Goal: Contribute content: Add original content to the website for others to see

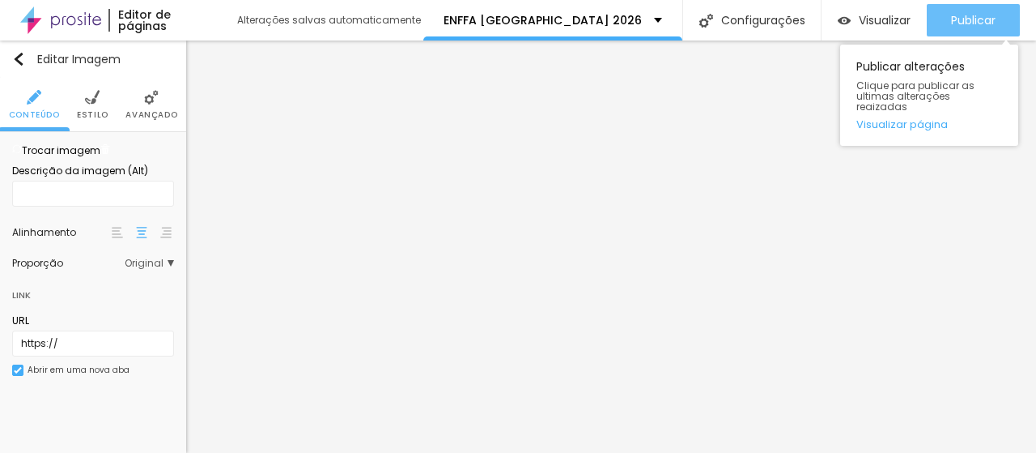
click at [960, 22] on span "Publicar" at bounding box center [973, 20] width 45 height 13
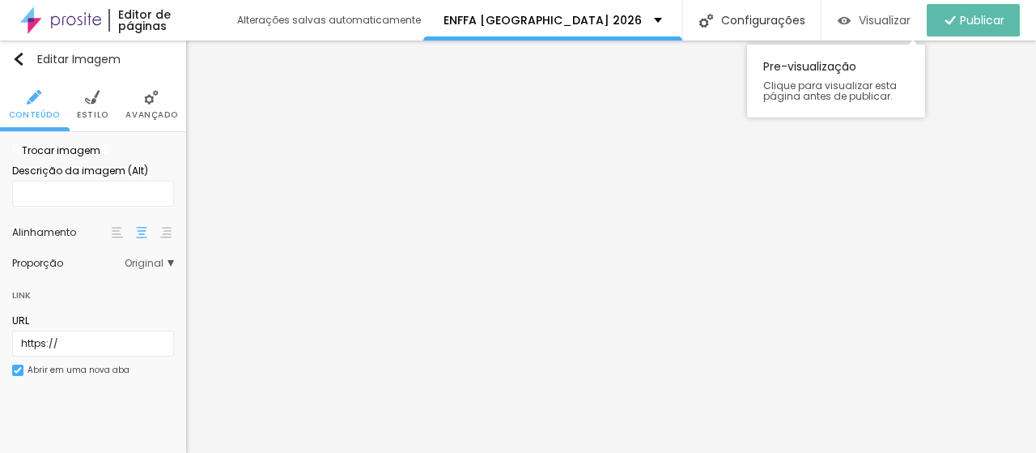
click at [869, 14] on span "Visualizar" at bounding box center [885, 20] width 52 height 13
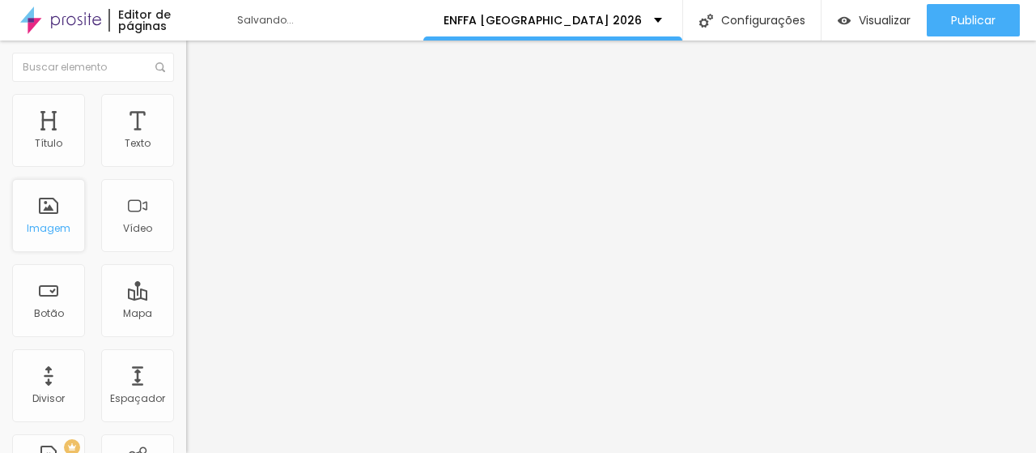
click at [61, 228] on div "Imagem" at bounding box center [49, 228] width 44 height 11
click at [60, 228] on div "Imagem" at bounding box center [49, 228] width 44 height 11
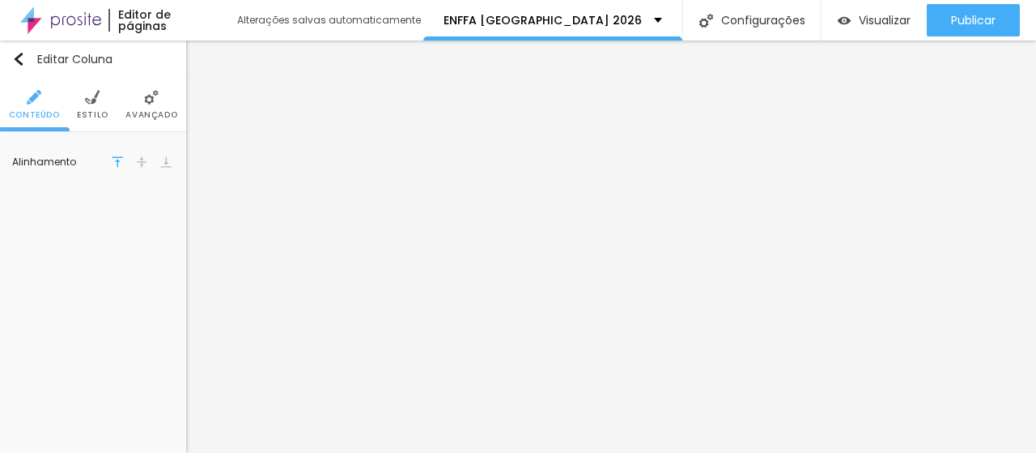
click at [97, 100] on img at bounding box center [92, 97] width 15 height 15
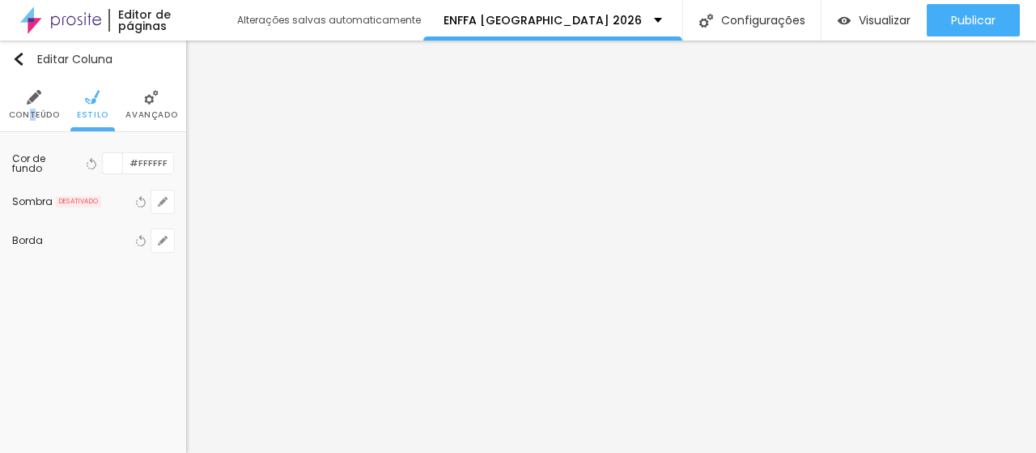
click at [32, 108] on li "Conteúdo" at bounding box center [34, 104] width 51 height 53
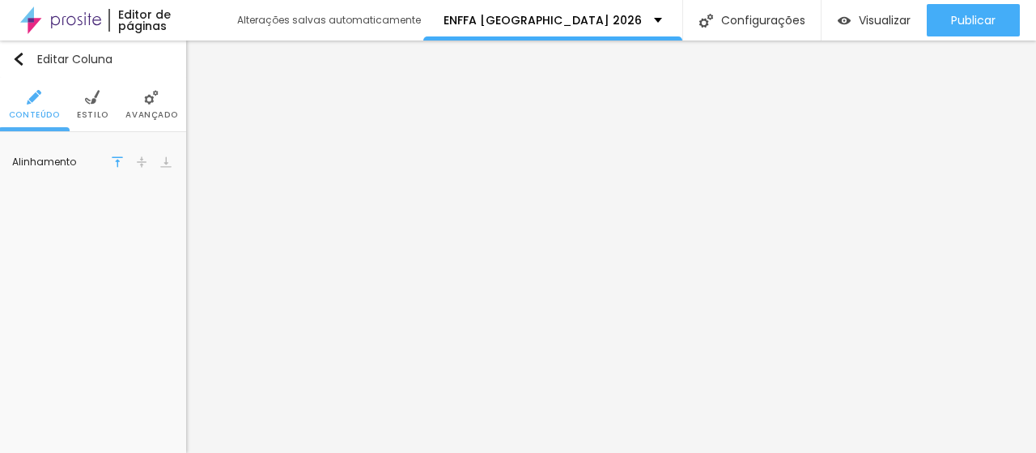
click at [167, 101] on li "Avançado" at bounding box center [151, 104] width 52 height 53
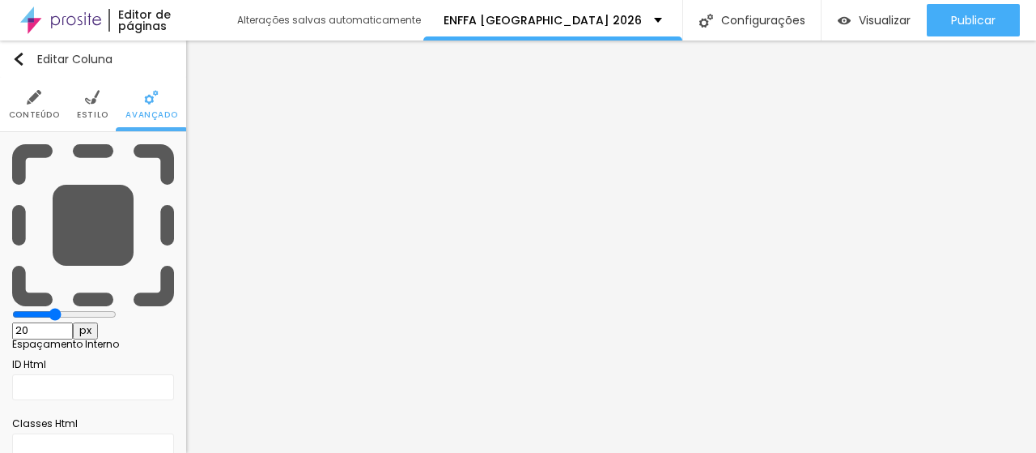
click at [93, 119] on span "Estilo" at bounding box center [93, 115] width 32 height 8
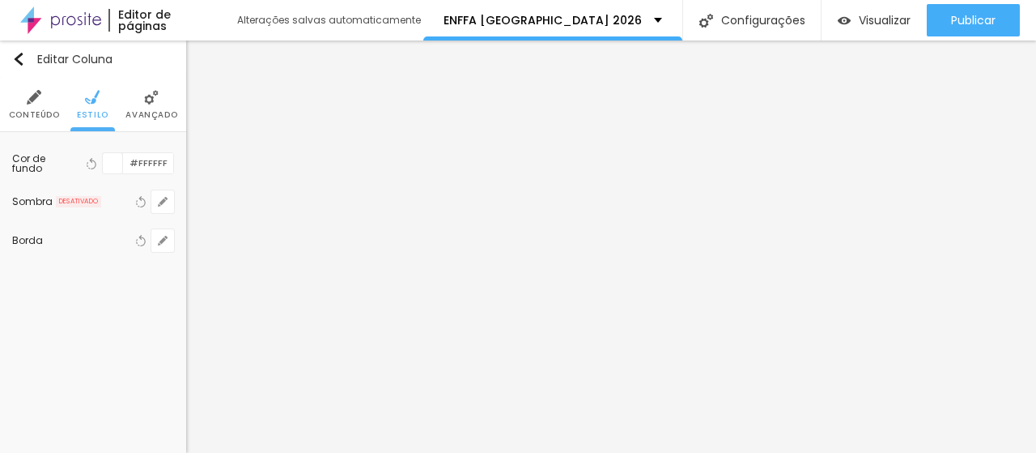
click at [53, 117] on span "Conteúdo" at bounding box center [34, 115] width 51 height 8
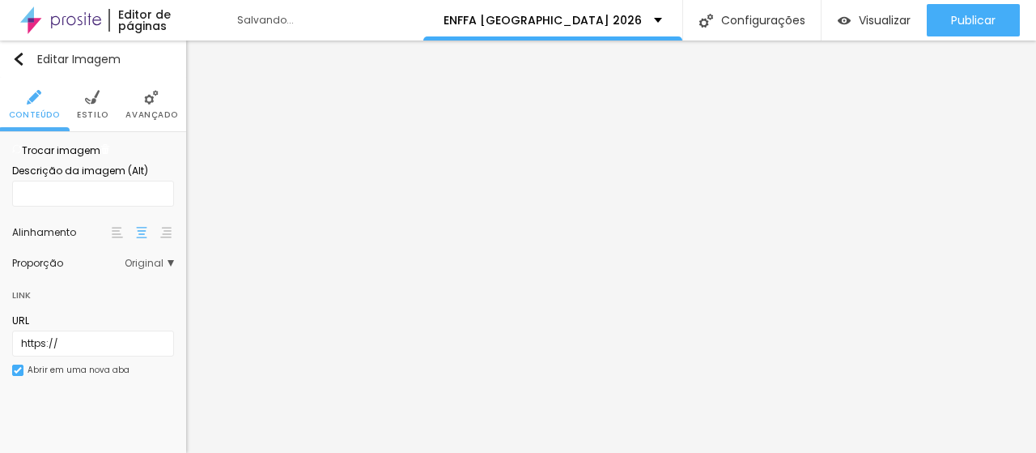
click at [53, 157] on span "Trocar imagem" at bounding box center [56, 150] width 88 height 14
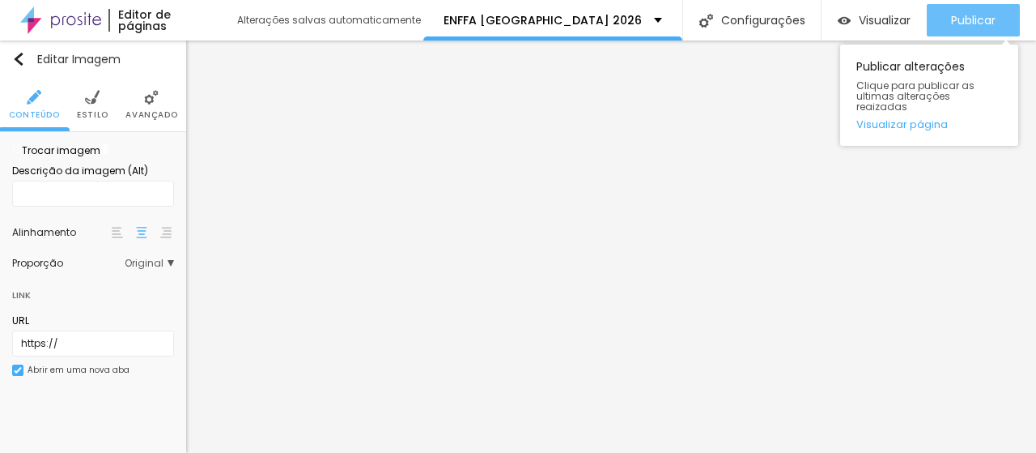
click at [982, 28] on div "Publicar" at bounding box center [973, 20] width 45 height 32
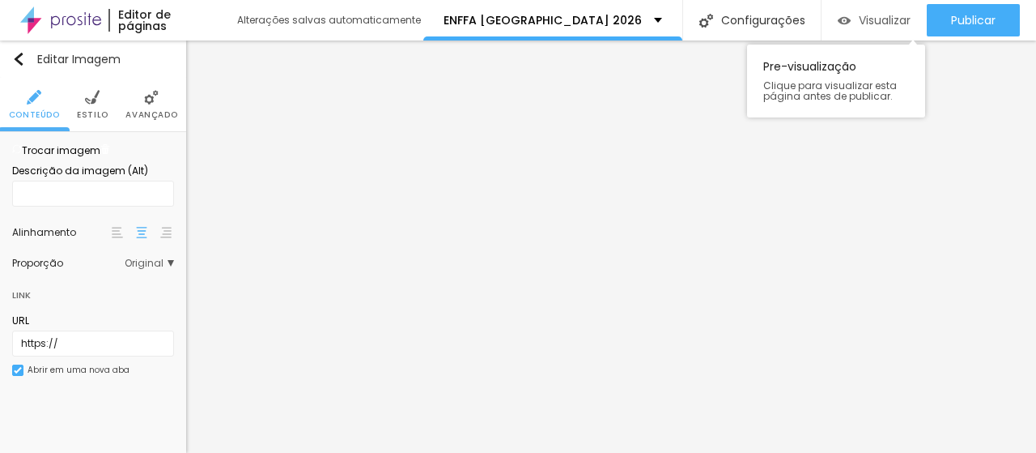
click at [883, 22] on span "Visualizar" at bounding box center [885, 20] width 52 height 13
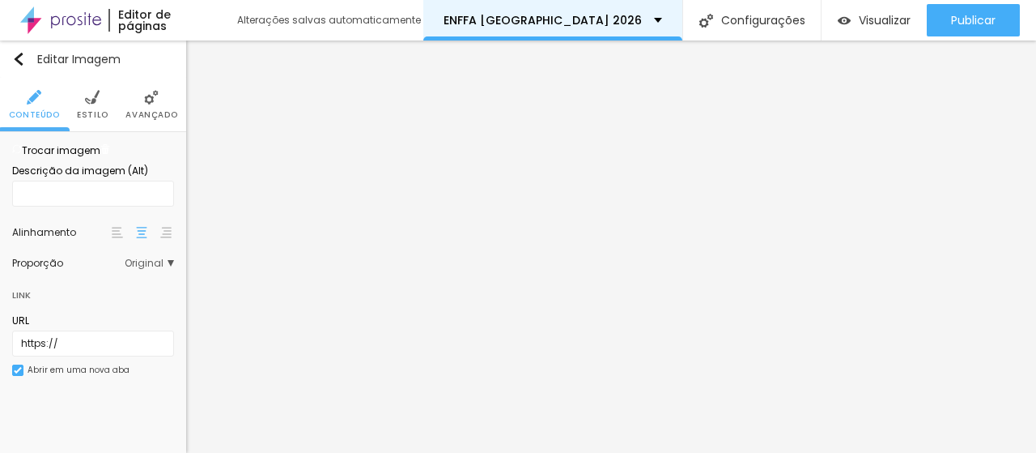
click at [610, 27] on div "ENFFA [GEOGRAPHIC_DATA] 2026" at bounding box center [552, 20] width 259 height 40
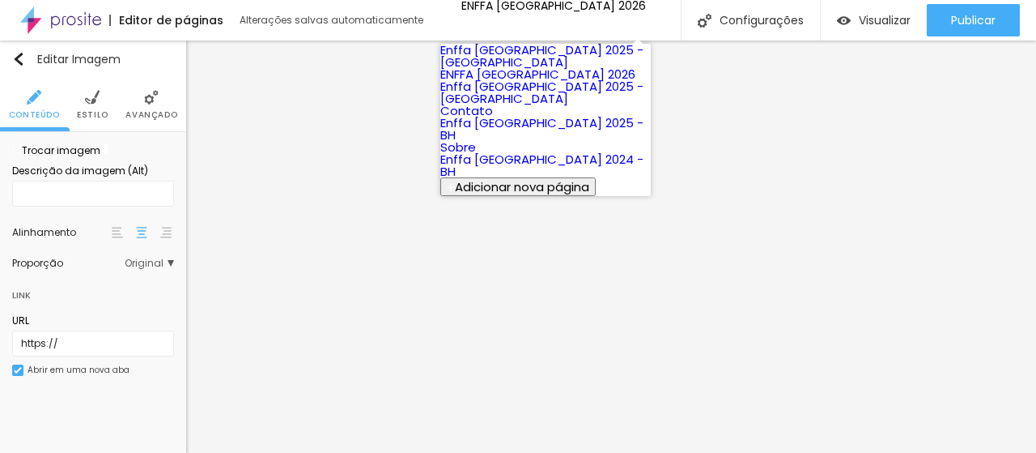
click at [580, 61] on link "Enffa Brasil 2025 - Goiania" at bounding box center [541, 55] width 203 height 29
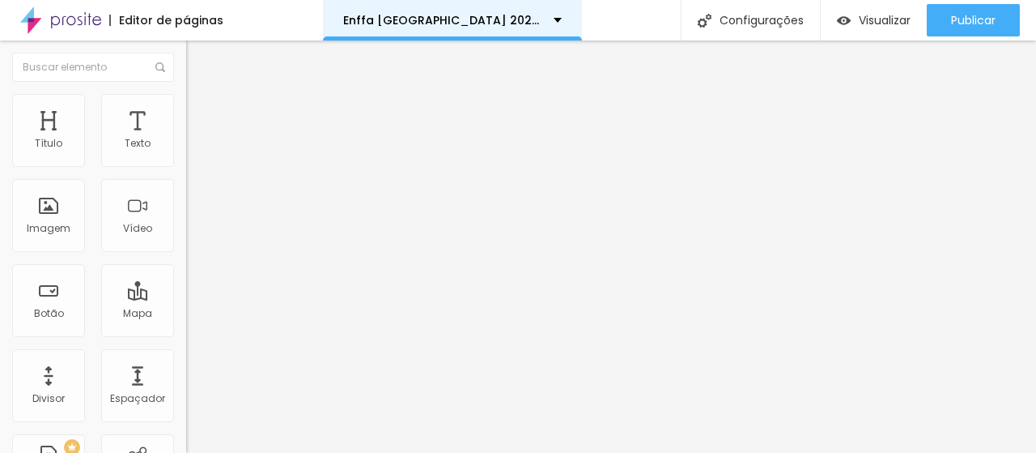
click at [533, 23] on div "Enffa [GEOGRAPHIC_DATA] 2025 - [GEOGRAPHIC_DATA]" at bounding box center [452, 20] width 219 height 11
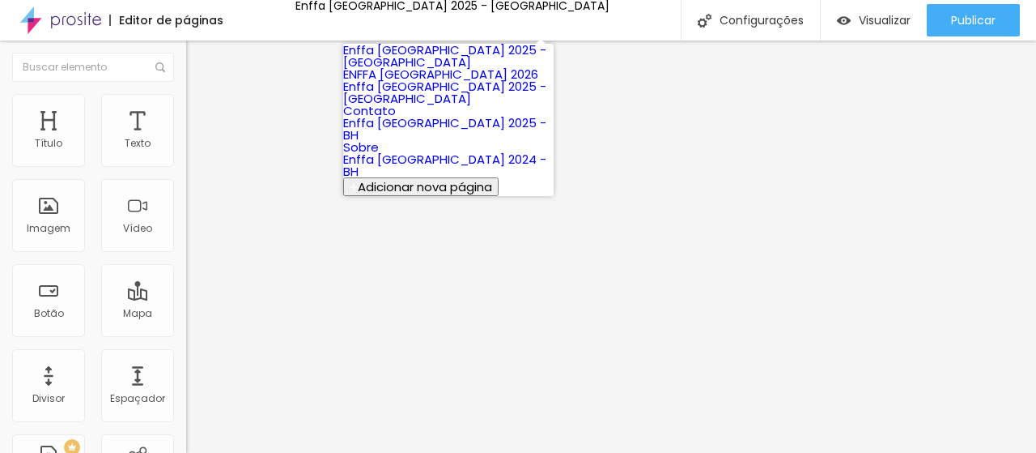
click at [484, 107] on link "Enffa [GEOGRAPHIC_DATA] 2025 - [GEOGRAPHIC_DATA]" at bounding box center [444, 92] width 203 height 29
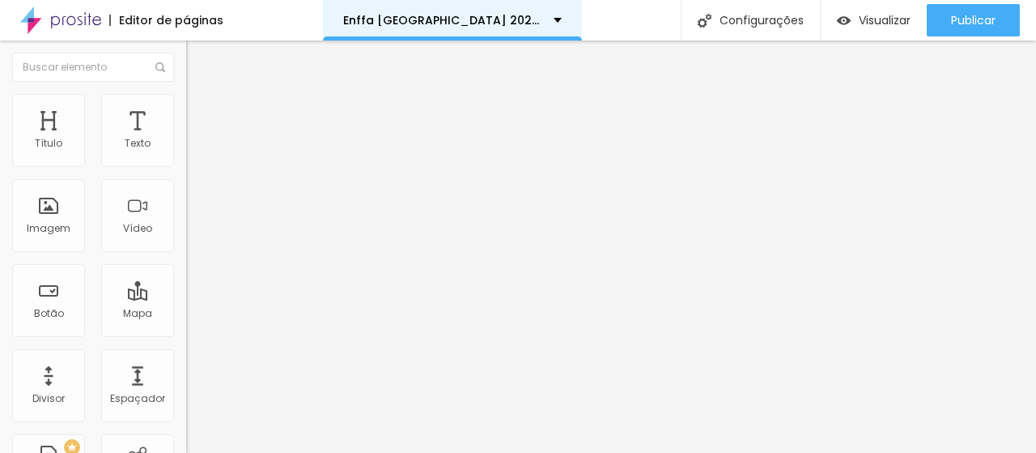
click at [525, 18] on div "Enffa Brasil 2025 - Recife" at bounding box center [452, 20] width 219 height 11
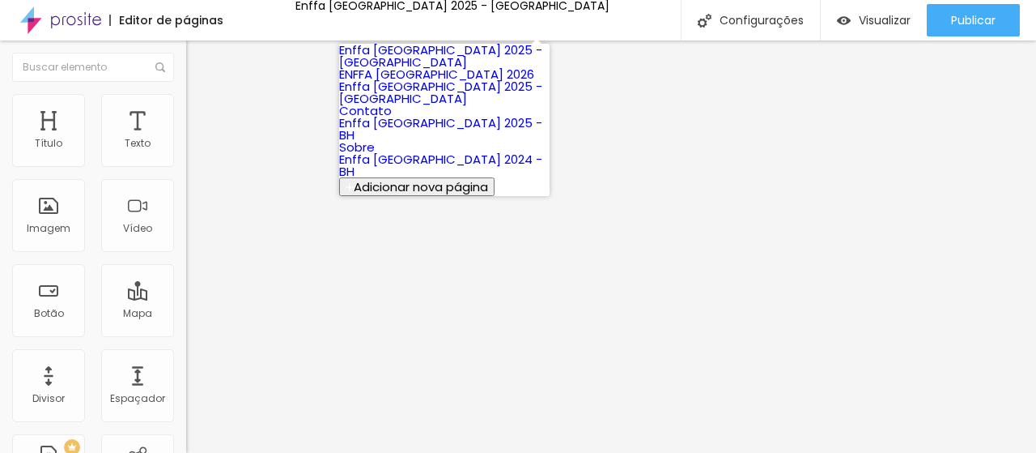
click at [422, 107] on link "Enffa [GEOGRAPHIC_DATA] 2025 - [GEOGRAPHIC_DATA]" at bounding box center [440, 92] width 203 height 29
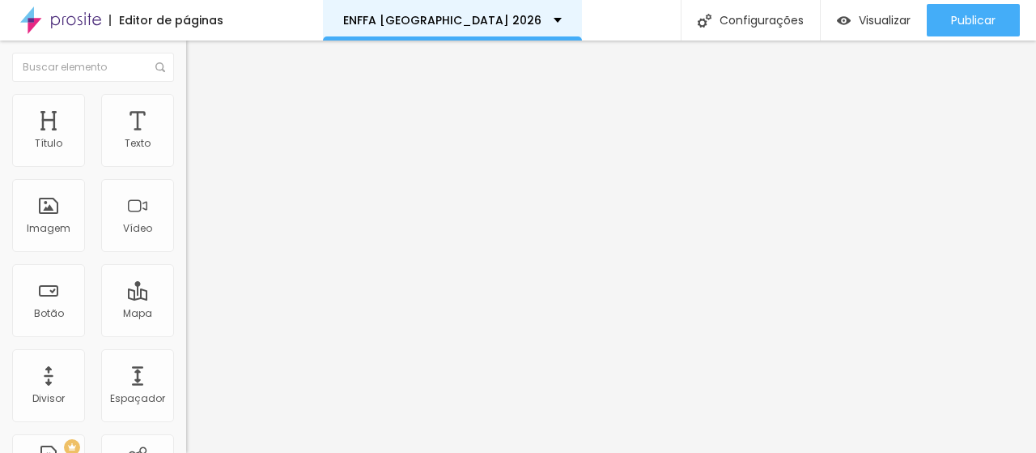
click at [502, 25] on div "ENFFA [GEOGRAPHIC_DATA] 2026" at bounding box center [452, 20] width 219 height 11
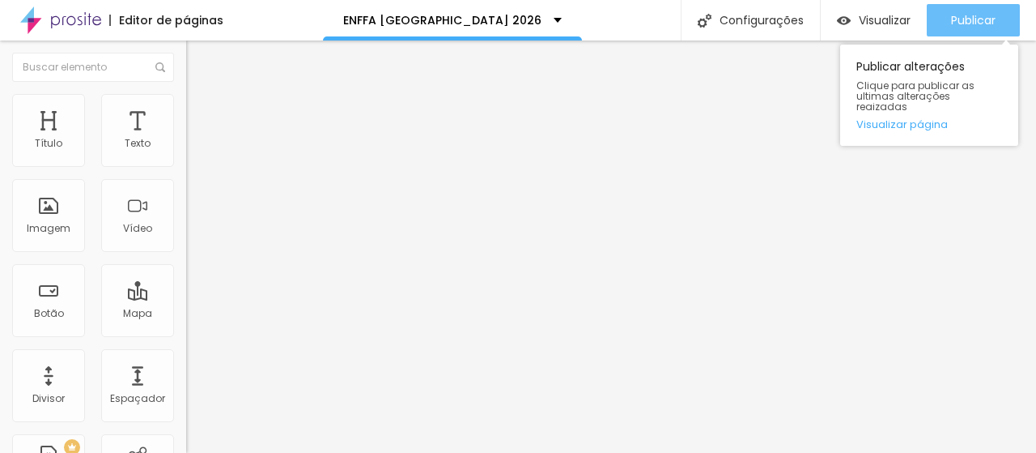
click at [913, 22] on icon "button" at bounding box center [916, 20] width 19 height 19
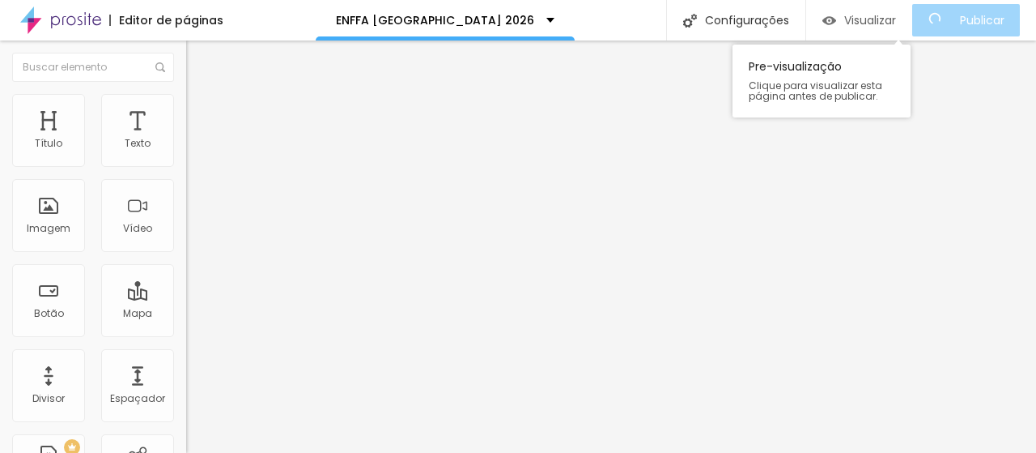
click at [889, 23] on span "Visualizar" at bounding box center [870, 20] width 52 height 13
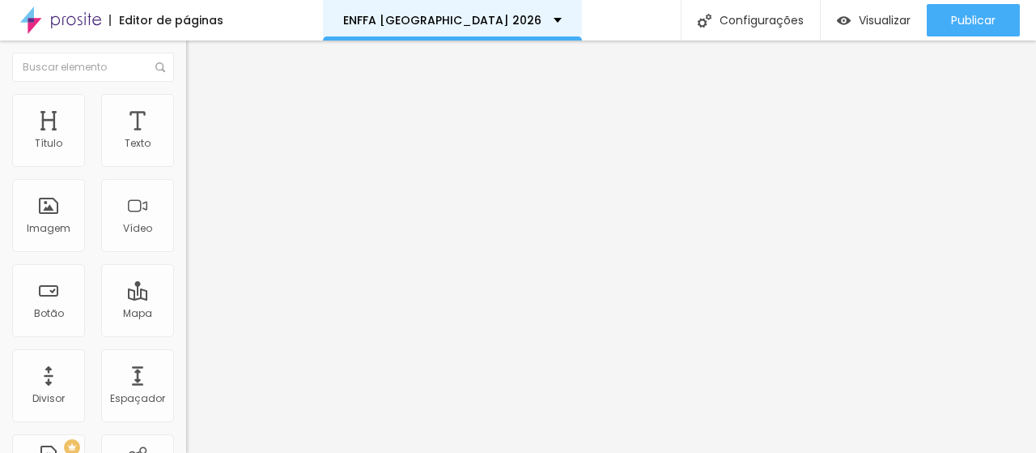
click at [512, 28] on div "ENFFA [GEOGRAPHIC_DATA] 2026" at bounding box center [452, 20] width 259 height 40
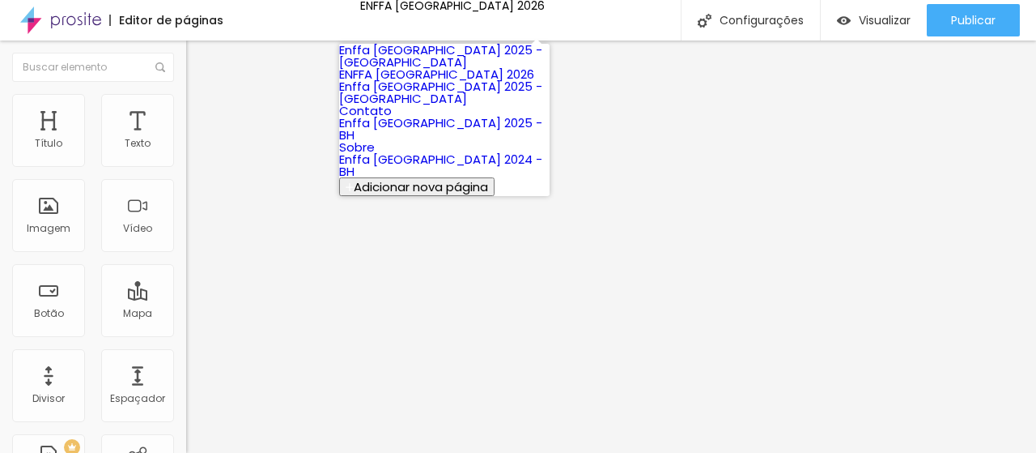
click at [423, 180] on link "Enffa Brasil 2024 - BH" at bounding box center [440, 165] width 203 height 29
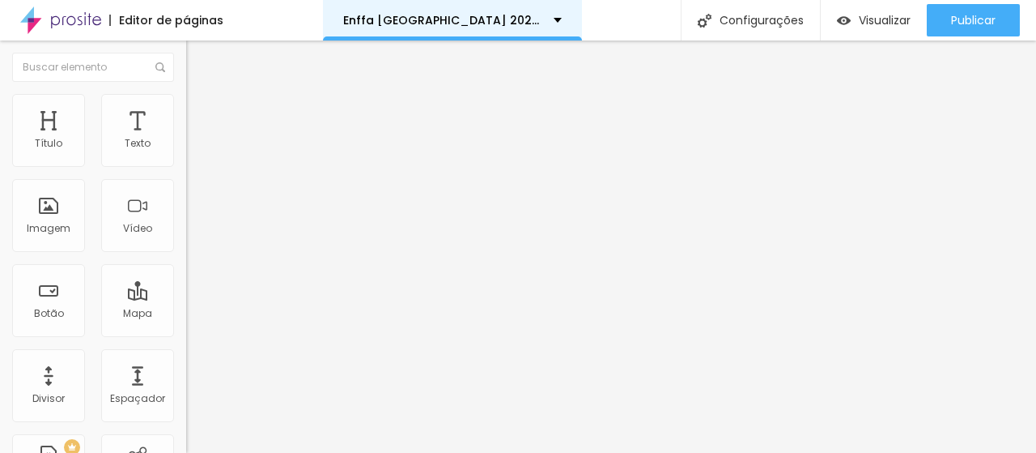
click at [530, 15] on div "Enffa [GEOGRAPHIC_DATA] 2024 - BH" at bounding box center [452, 20] width 259 height 40
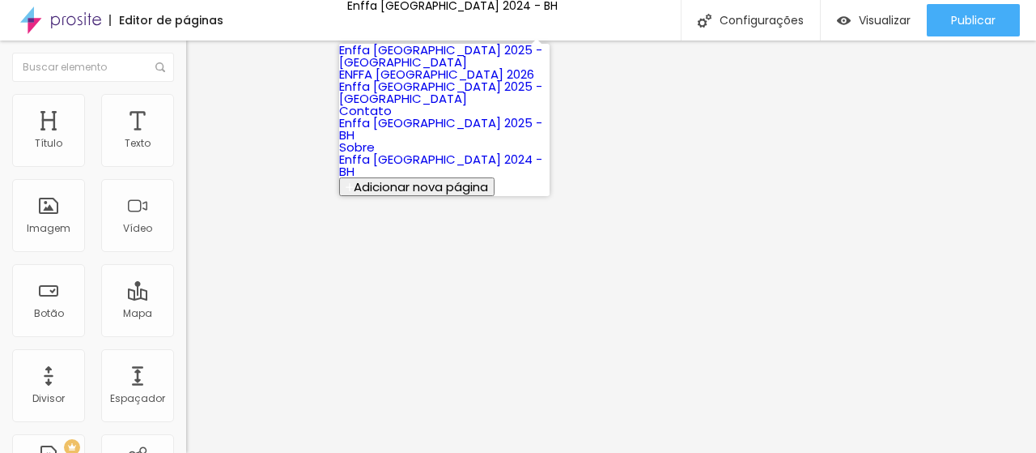
click at [375, 155] on link "Sobre" at bounding box center [357, 146] width 36 height 17
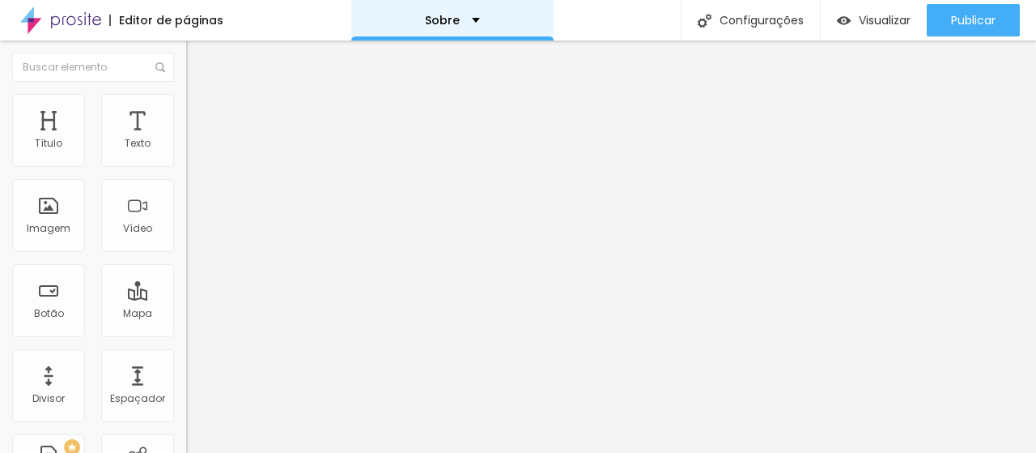
click at [475, 21] on div "Sobre" at bounding box center [452, 20] width 202 height 40
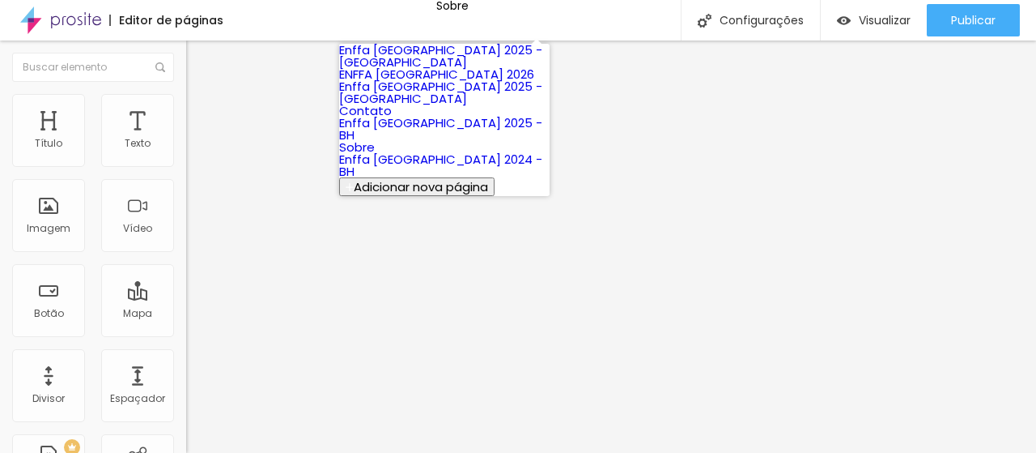
click at [392, 119] on link "Contato" at bounding box center [365, 110] width 53 height 17
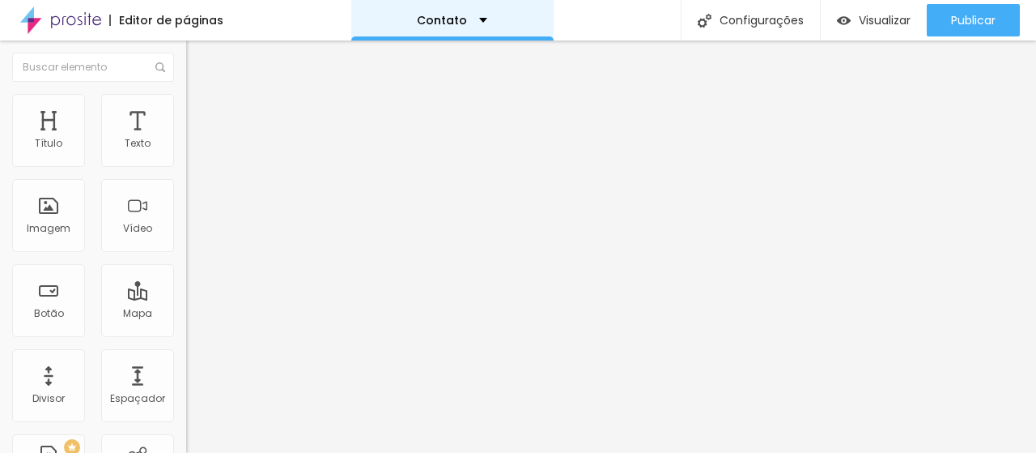
click at [477, 25] on div "Contato" at bounding box center [452, 20] width 70 height 11
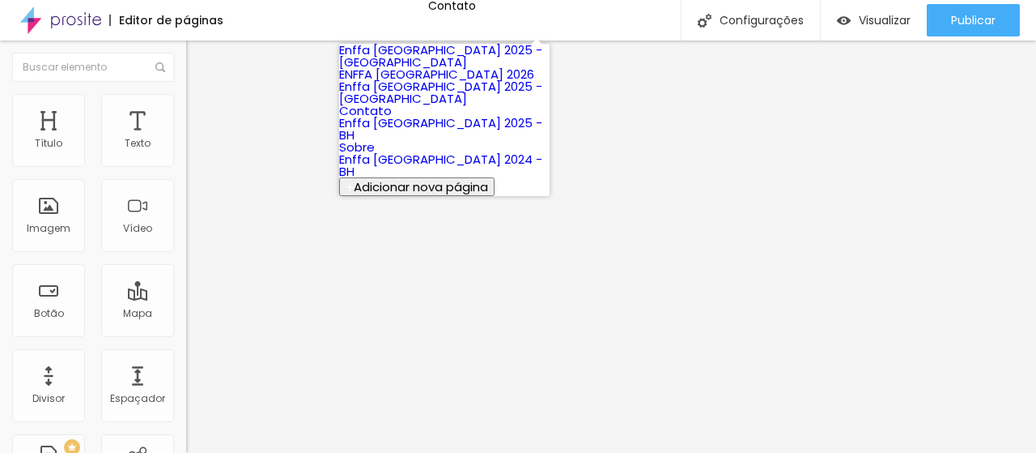
click at [456, 83] on link "ENFFA [GEOGRAPHIC_DATA] 2026" at bounding box center [436, 74] width 195 height 17
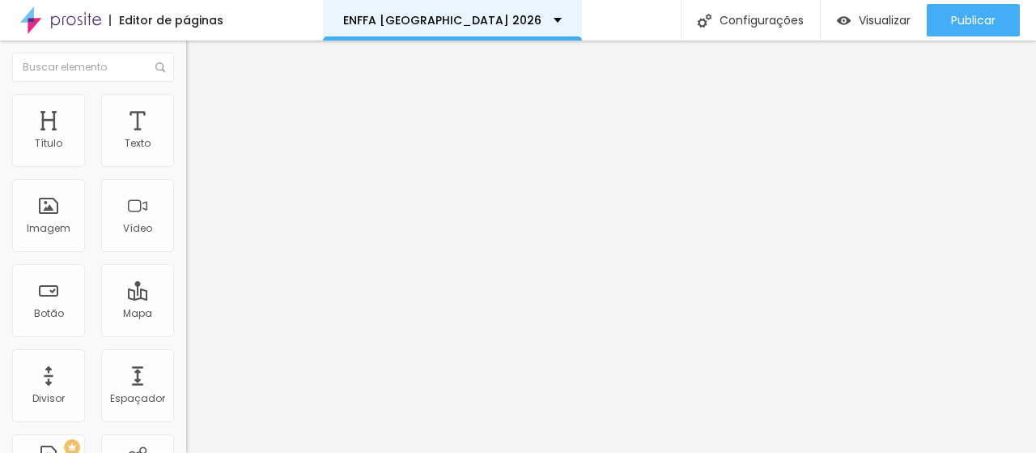
click at [515, 14] on div "ENFFA [GEOGRAPHIC_DATA] 2026" at bounding box center [452, 20] width 259 height 40
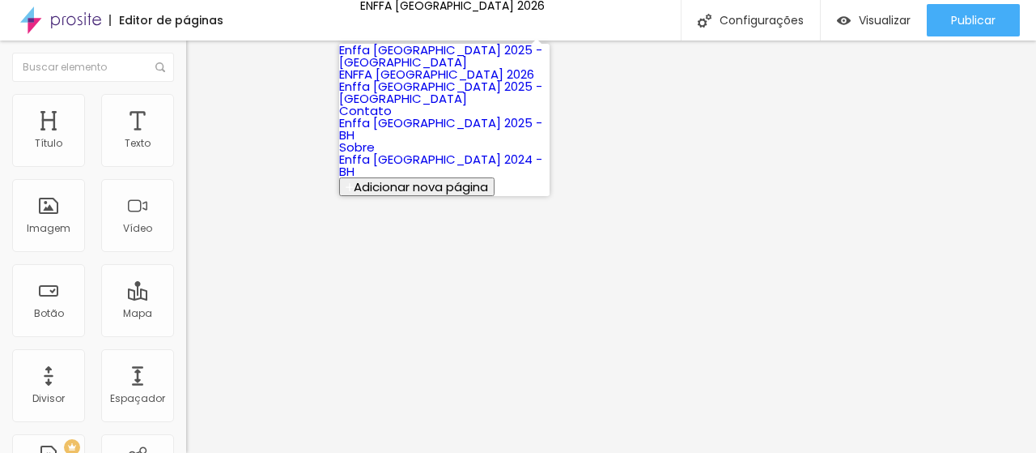
click at [481, 107] on link "Enffa [GEOGRAPHIC_DATA] 2025 - [GEOGRAPHIC_DATA]" at bounding box center [440, 92] width 203 height 29
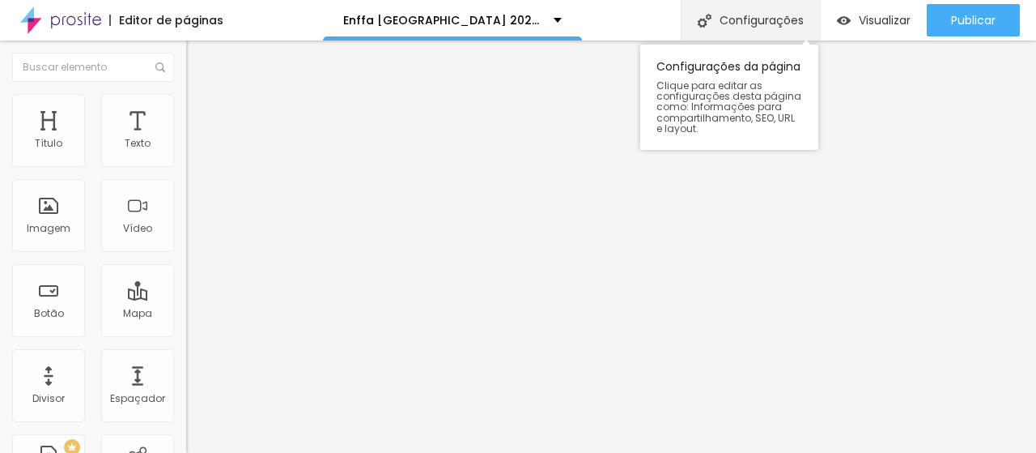
click at [750, 17] on div "Configurações" at bounding box center [750, 20] width 139 height 40
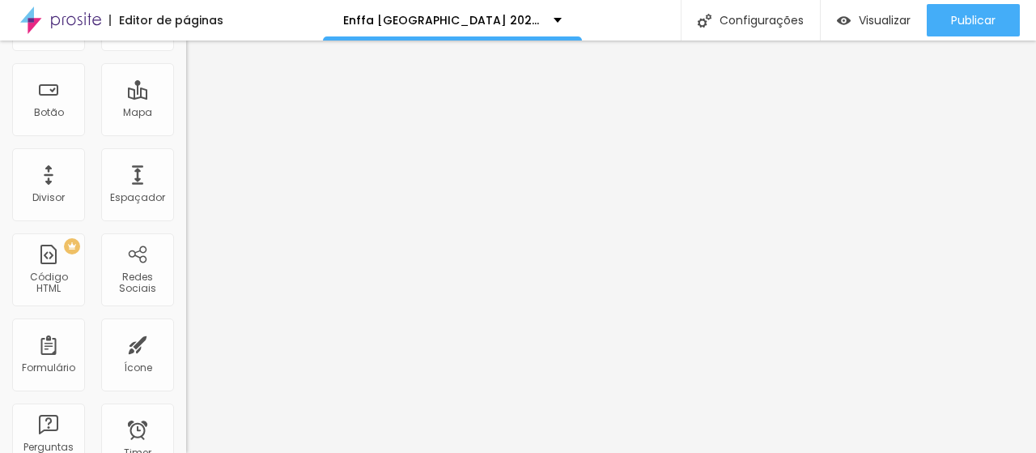
scroll to position [0, 0]
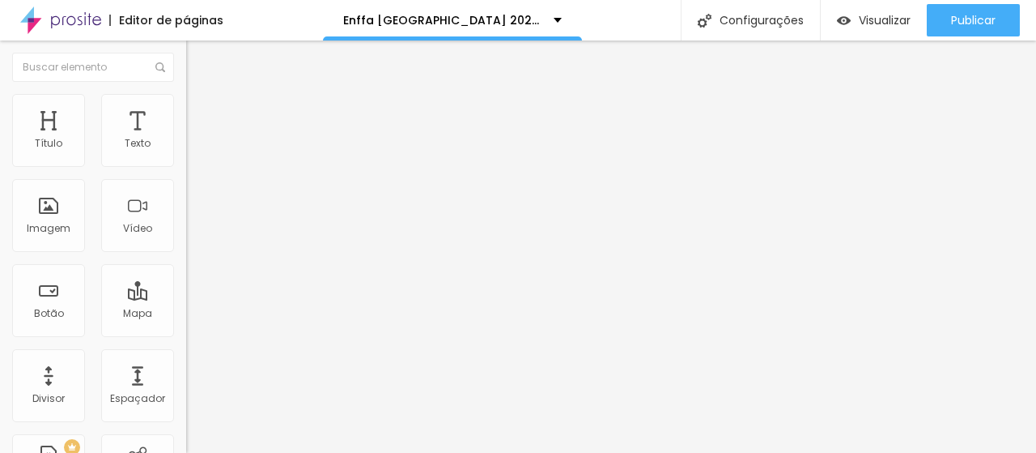
click at [78, 22] on img at bounding box center [60, 20] width 81 height 40
click at [62, 227] on div "Imagem" at bounding box center [49, 228] width 44 height 11
click at [57, 308] on div "Botão" at bounding box center [49, 313] width 30 height 11
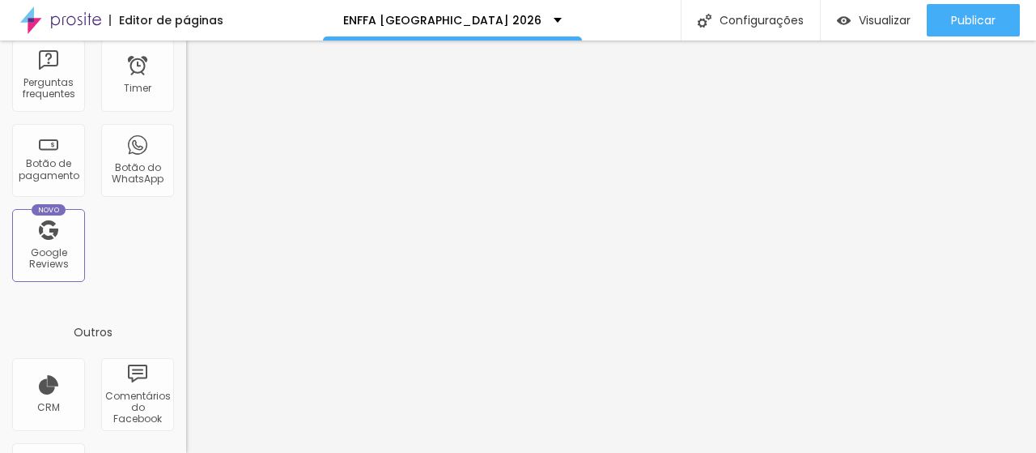
scroll to position [640, 0]
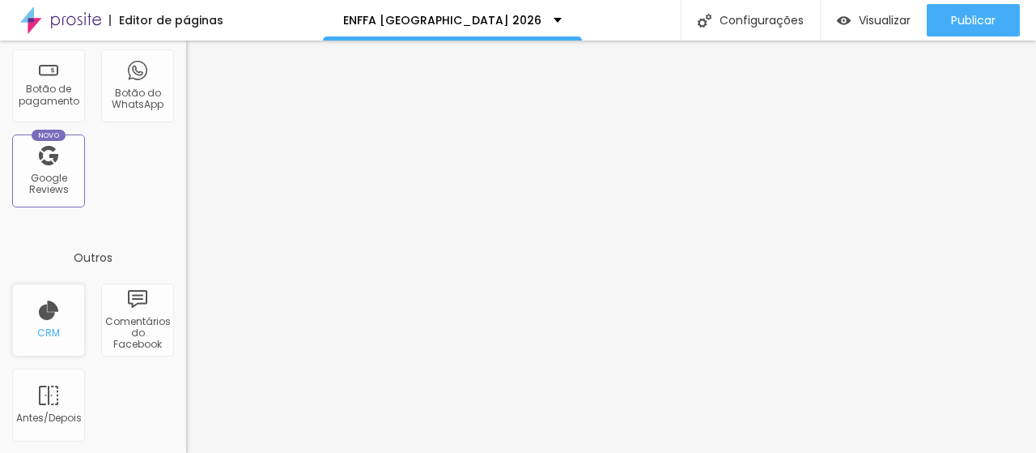
click at [37, 336] on div "CRM" at bounding box center [48, 332] width 23 height 11
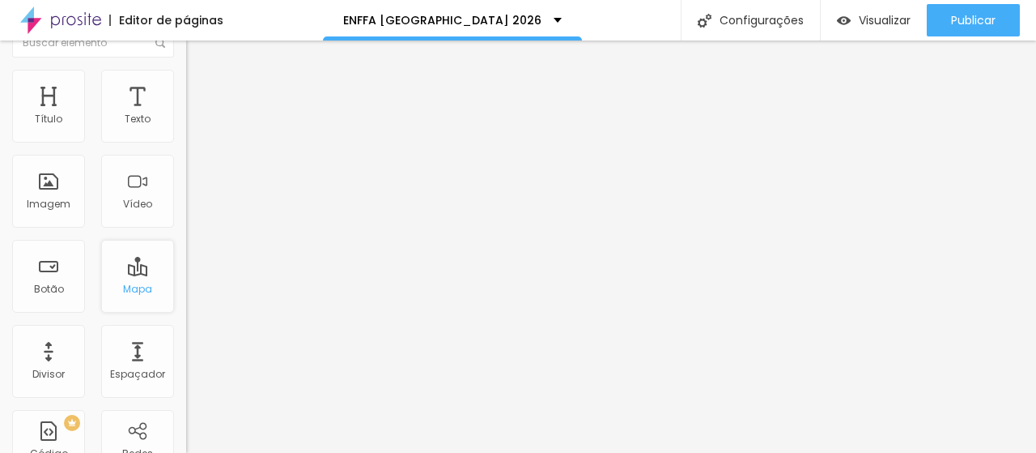
scroll to position [0, 0]
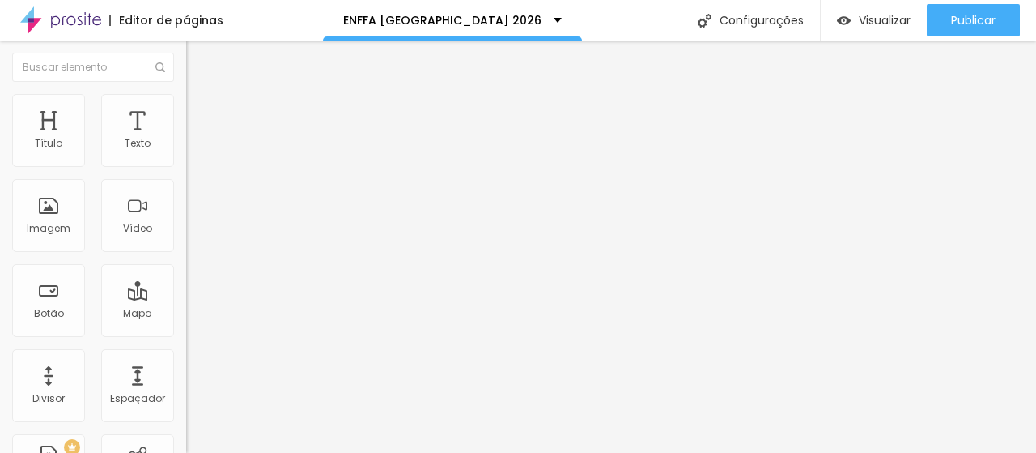
click at [70, 19] on img at bounding box center [60, 20] width 81 height 40
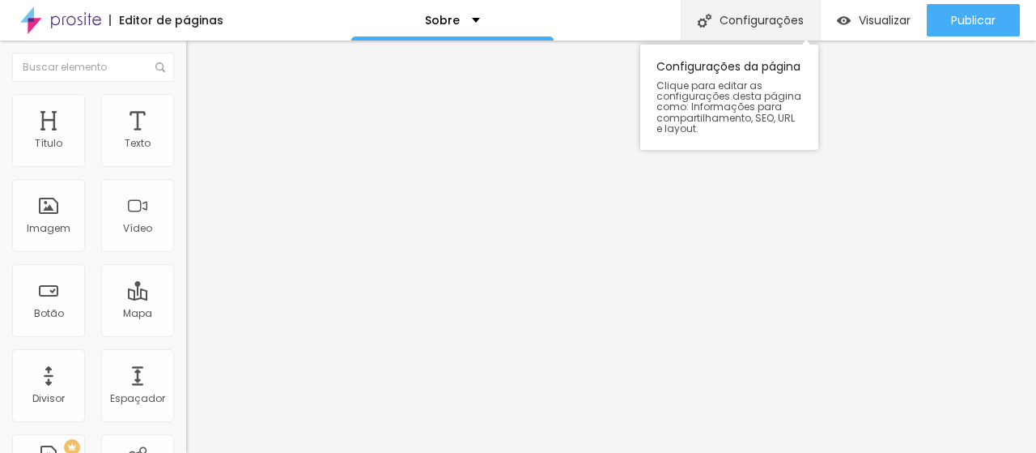
click at [716, 12] on div "Configurações" at bounding box center [750, 20] width 139 height 40
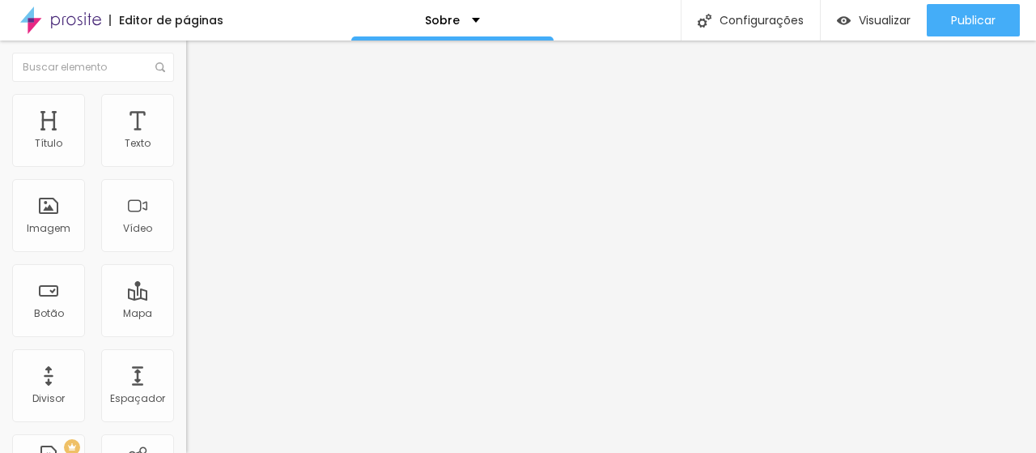
click at [49, 230] on div "Imagem" at bounding box center [49, 228] width 44 height 11
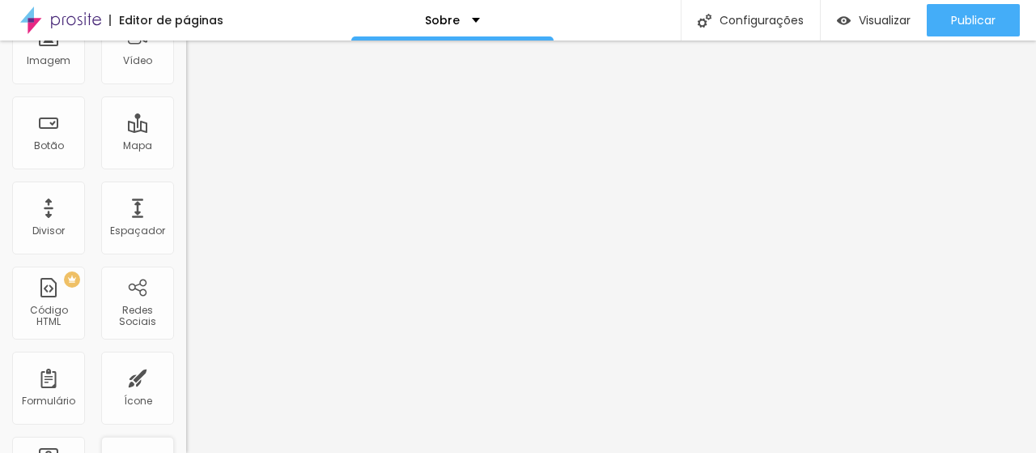
scroll to position [486, 0]
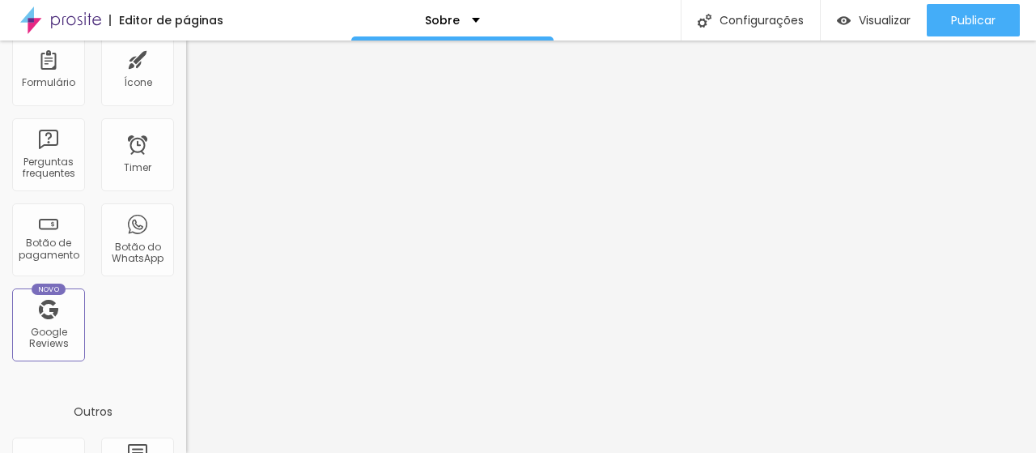
click at [79, 22] on img at bounding box center [60, 20] width 81 height 40
